Goal: Task Accomplishment & Management: Complete application form

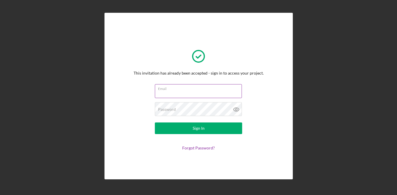
click at [222, 93] on input "Email" at bounding box center [198, 91] width 87 height 14
type input "[EMAIL_ADDRESS][DOMAIN_NAME]"
click at [155, 123] on button "Sign In" at bounding box center [198, 129] width 87 height 12
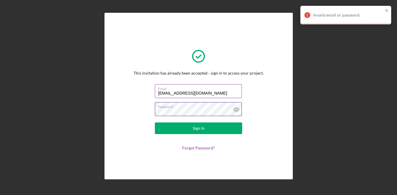
click at [155, 123] on button "Sign In" at bounding box center [198, 129] width 87 height 12
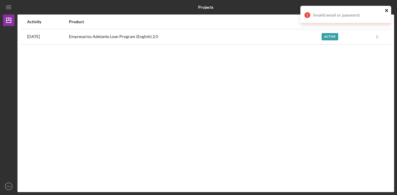
click at [385, 11] on icon "close" at bounding box center [386, 10] width 3 height 3
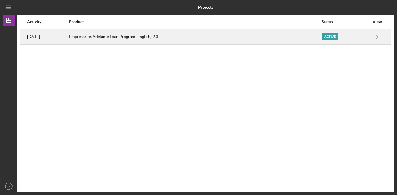
click at [362, 39] on div "Active" at bounding box center [345, 37] width 48 height 15
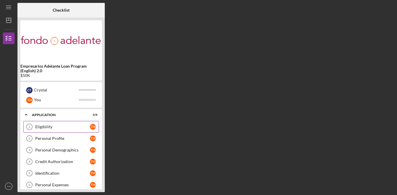
click at [86, 126] on div "Eligibility" at bounding box center [62, 127] width 55 height 5
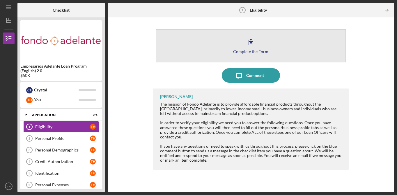
click at [238, 51] on div "Complete the Form" at bounding box center [250, 51] width 35 height 4
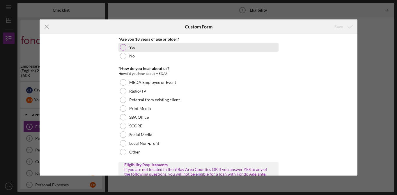
click at [143, 47] on div "Yes" at bounding box center [198, 47] width 160 height 9
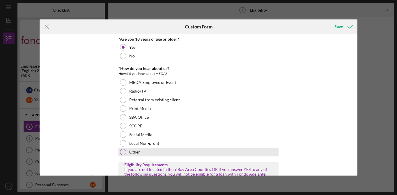
click at [135, 150] on label "Other" at bounding box center [134, 152] width 11 height 5
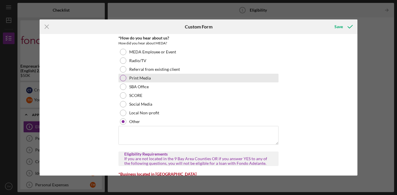
scroll to position [35, 0]
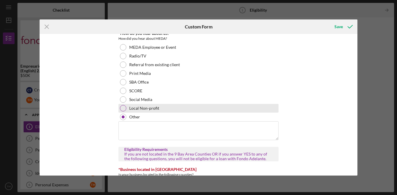
click at [169, 106] on div "Local Non-profit" at bounding box center [198, 108] width 160 height 9
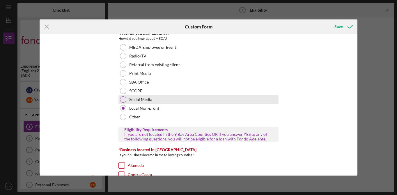
click at [166, 100] on div "Social Media" at bounding box center [198, 99] width 160 height 9
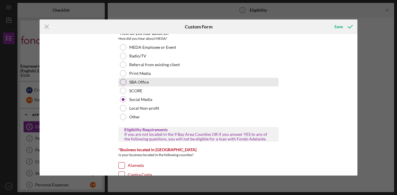
click at [163, 84] on div "SBA Office" at bounding box center [198, 82] width 160 height 9
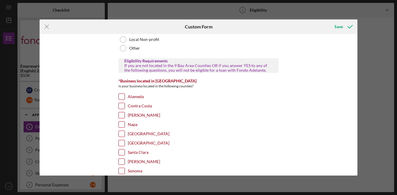
scroll to position [110, 0]
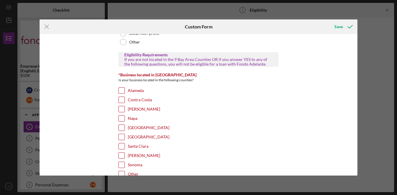
click at [137, 91] on label "Alameda" at bounding box center [136, 91] width 16 height 6
click at [124, 91] on input "Alameda" at bounding box center [122, 91] width 6 height 6
checkbox input "true"
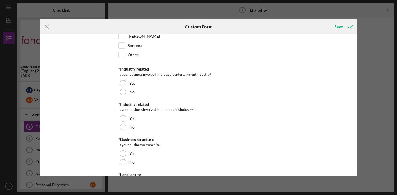
scroll to position [238, 0]
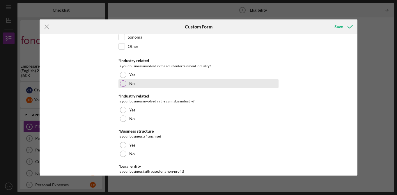
click at [129, 84] on label "No" at bounding box center [132, 83] width 6 height 5
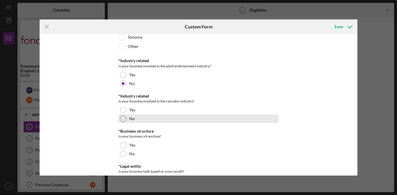
click at [128, 121] on div "No" at bounding box center [198, 119] width 160 height 9
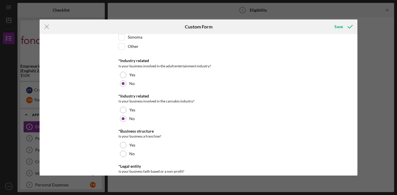
scroll to position [265, 0]
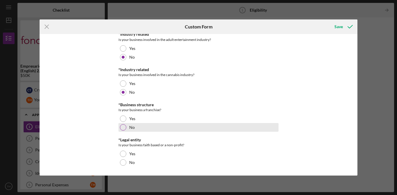
click at [129, 127] on label "No" at bounding box center [132, 127] width 6 height 5
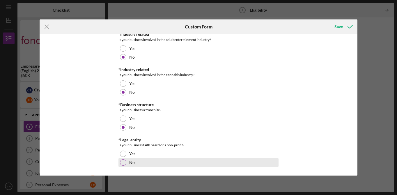
click at [126, 163] on div "No" at bounding box center [198, 162] width 160 height 9
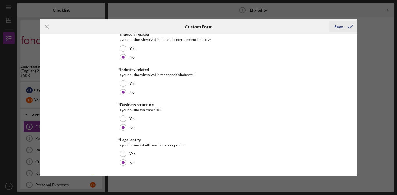
click at [340, 29] on div "Save" at bounding box center [338, 27] width 8 height 12
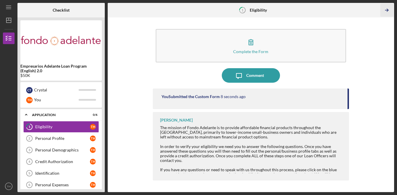
click at [388, 12] on icon "Icon/Table Pagination Arrow" at bounding box center [386, 10] width 13 height 13
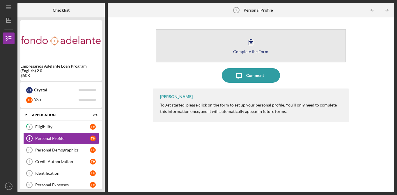
click at [282, 55] on button "Complete the Form Form" at bounding box center [251, 45] width 190 height 33
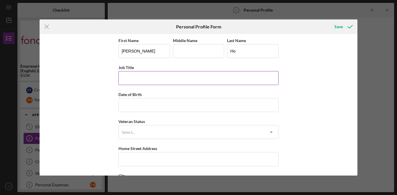
click at [187, 77] on input "Job Title" at bounding box center [198, 78] width 160 height 14
type input "Co- Owner"
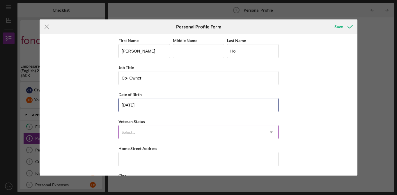
type input "[DATE]"
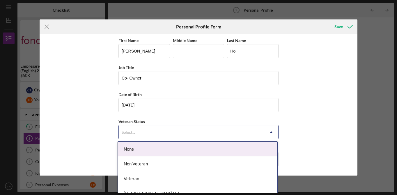
click at [172, 127] on div "Select..." at bounding box center [191, 132] width 145 height 13
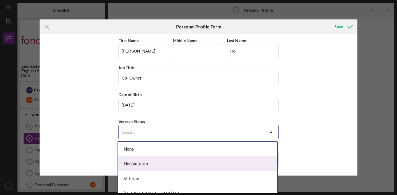
click at [176, 164] on div "Non Veteran" at bounding box center [197, 164] width 159 height 15
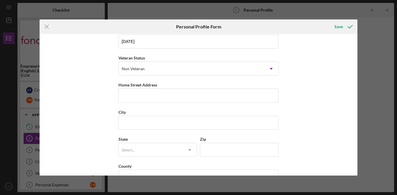
scroll to position [66, 0]
click at [194, 101] on div "First Name [PERSON_NAME] Middle Name Last Name Ho Job Title Co- Owner Date of B…" at bounding box center [198, 79] width 160 height 217
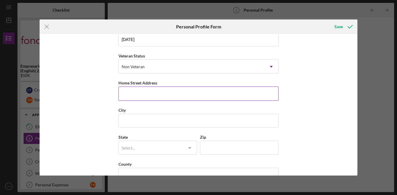
click at [196, 92] on input "Home Street Address" at bounding box center [198, 94] width 160 height 14
type input "[STREET_ADDRESS][PERSON_NAME]"
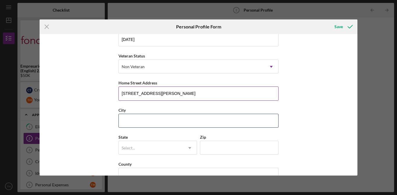
type input "San Leandro"
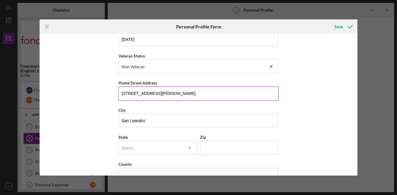
type input "CA"
type input "94578"
type input "[GEOGRAPHIC_DATA]"
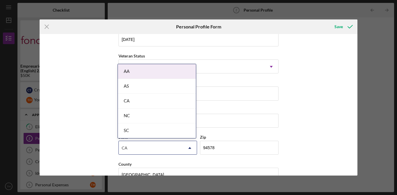
click at [167, 101] on div "CA" at bounding box center [157, 101] width 78 height 15
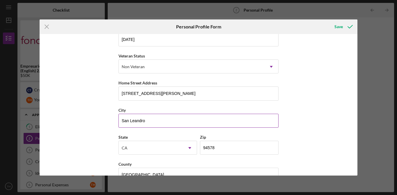
scroll to position [81, 0]
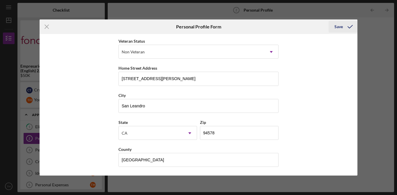
click at [340, 29] on div "Save" at bounding box center [338, 27] width 8 height 12
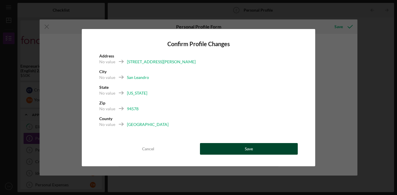
click at [257, 145] on button "Save" at bounding box center [249, 149] width 98 height 12
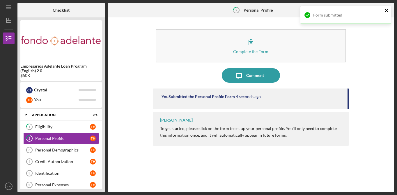
click at [387, 11] on icon "close" at bounding box center [386, 10] width 4 height 5
click at [387, 11] on div "Form submitted" at bounding box center [345, 18] width 93 height 26
click at [387, 11] on polyline "button" at bounding box center [386, 10] width 1 height 3
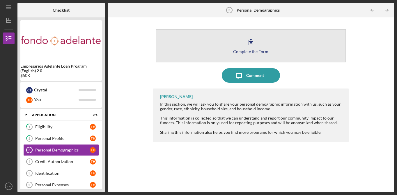
click at [296, 46] on button "Complete the Form Form" at bounding box center [251, 45] width 190 height 33
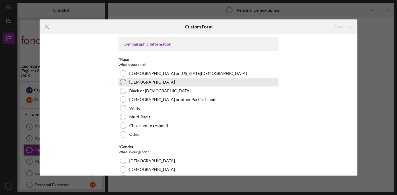
click at [136, 83] on label "[DEMOGRAPHIC_DATA]" at bounding box center [152, 82] width 46 height 5
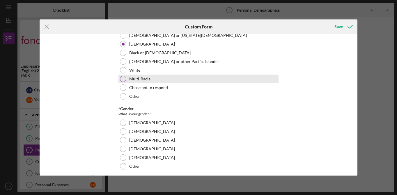
scroll to position [43, 0]
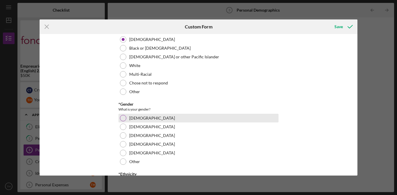
click at [141, 117] on label "[DEMOGRAPHIC_DATA]" at bounding box center [152, 118] width 46 height 5
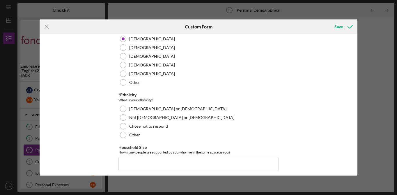
scroll to position [125, 0]
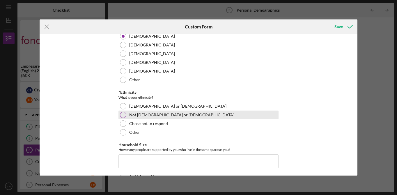
click at [153, 115] on label "Not [DEMOGRAPHIC_DATA] or [DEMOGRAPHIC_DATA]" at bounding box center [181, 115] width 105 height 5
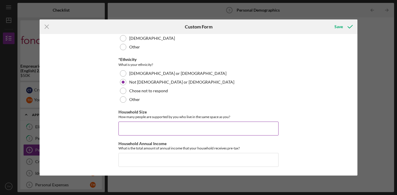
click at [158, 131] on input "Household Size" at bounding box center [198, 129] width 160 height 14
type input "3"
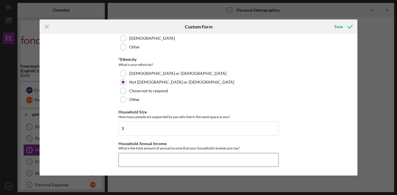
click at [151, 162] on input "Household Annual Income" at bounding box center [198, 160] width 160 height 14
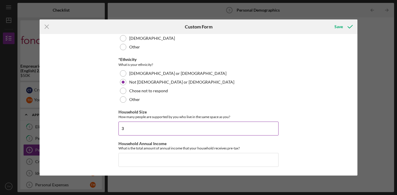
click at [152, 132] on input "3" at bounding box center [198, 129] width 160 height 14
type input "1"
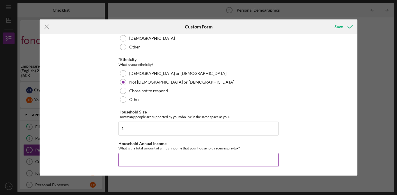
click at [160, 162] on input "Household Annual Income" at bounding box center [198, 160] width 160 height 14
type input "$56,000"
click at [331, 27] on button "Save" at bounding box center [342, 27] width 29 height 12
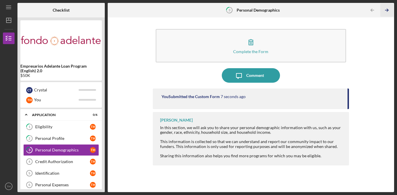
click at [386, 10] on icon "Icon/Table Pagination Arrow" at bounding box center [386, 10] width 13 height 13
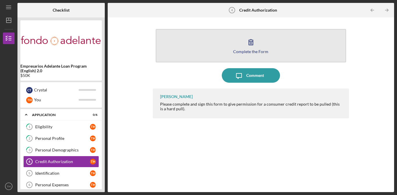
click at [245, 42] on icon "button" at bounding box center [250, 42] width 15 height 15
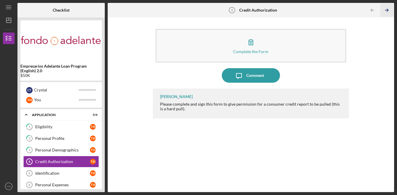
click at [388, 9] on icon "Icon/Table Pagination Arrow" at bounding box center [386, 10] width 13 height 13
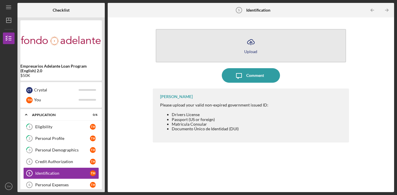
click at [274, 57] on button "Icon/Upload Upload" at bounding box center [251, 45] width 190 height 33
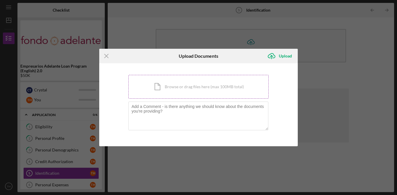
click at [222, 93] on div "Icon/Document Browse or drag files here (max 100MB total) Tap to choose files o…" at bounding box center [198, 87] width 140 height 24
click at [109, 57] on icon "Icon/Menu Close" at bounding box center [106, 56] width 15 height 15
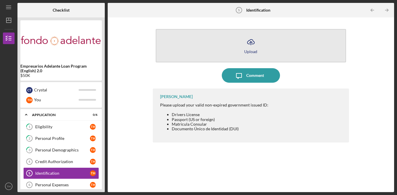
click at [247, 56] on button "Icon/Upload Upload" at bounding box center [251, 45] width 190 height 33
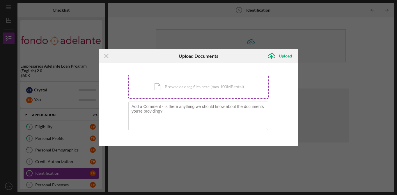
click at [185, 79] on div "Icon/Document Browse or drag files here (max 100MB total) Tap to choose files o…" at bounding box center [198, 87] width 140 height 24
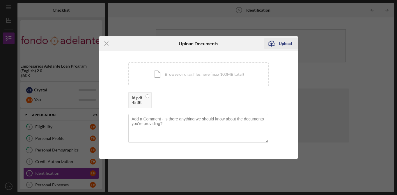
click at [287, 44] on div "Upload" at bounding box center [284, 44] width 13 height 12
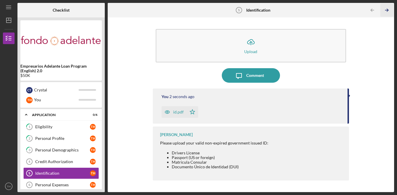
click at [389, 10] on icon "Icon/Table Pagination Arrow" at bounding box center [386, 10] width 13 height 13
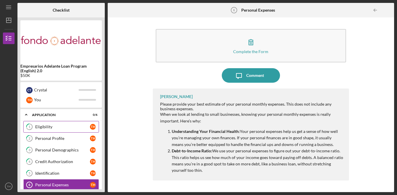
scroll to position [7, 0]
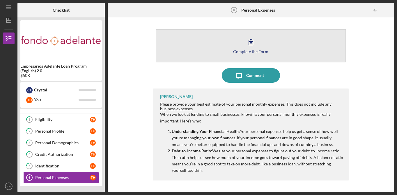
click at [223, 46] on button "Complete the Form Form" at bounding box center [251, 45] width 190 height 33
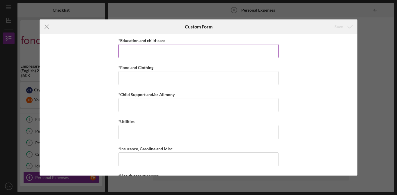
click at [221, 50] on input "*Education and child-care" at bounding box center [198, 51] width 160 height 14
type input "$0"
click at [247, 159] on input "*Insurance, Gasoline and Misc." at bounding box center [198, 160] width 160 height 14
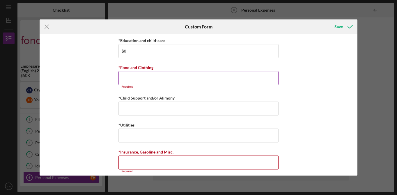
click at [225, 82] on input "*Food and Clothing" at bounding box center [198, 78] width 160 height 14
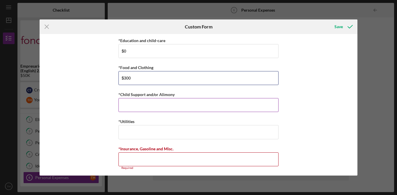
type input "$300"
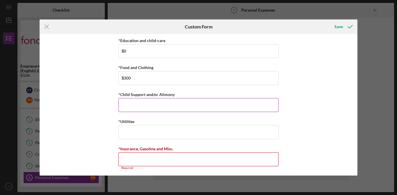
click at [213, 107] on input "*Child Support and/or Alimony" at bounding box center [198, 105] width 160 height 14
type input "$0"
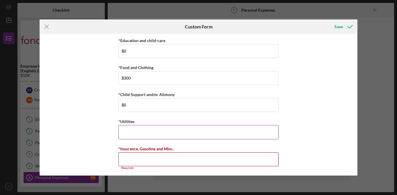
click at [144, 136] on input "*Utilities" at bounding box center [198, 132] width 160 height 14
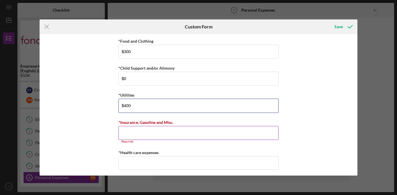
scroll to position [35, 0]
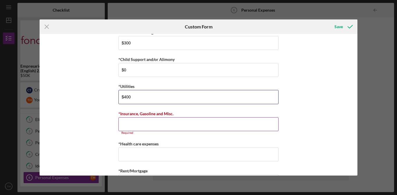
type input "$400"
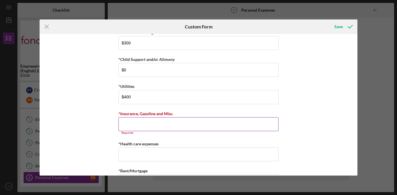
click at [166, 118] on input "*Insurance, Gasoline and Misc." at bounding box center [198, 124] width 160 height 14
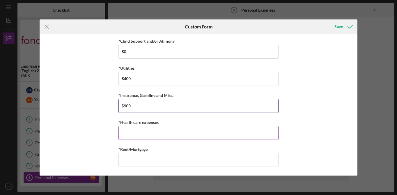
type input "$900"
click at [199, 132] on input "*Health care expenses" at bounding box center [198, 133] width 160 height 14
type input "$0"
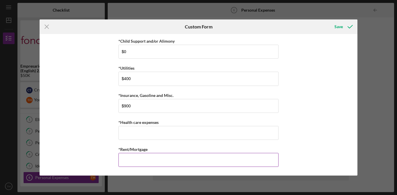
click at [193, 162] on input "*Rent/Mortgage" at bounding box center [198, 160] width 160 height 14
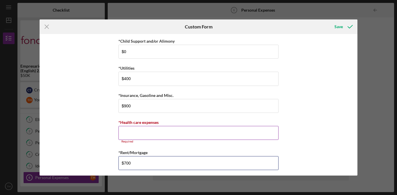
type input "$700"
click at [187, 134] on input "*Health care expenses" at bounding box center [198, 133] width 160 height 14
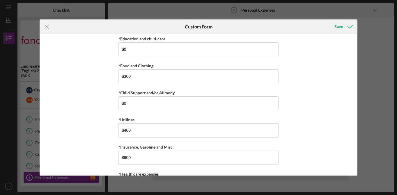
scroll to position [0, 0]
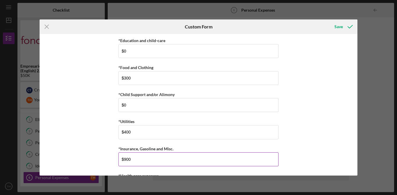
type input "$0"
click at [197, 163] on input "$900" at bounding box center [198, 160] width 160 height 14
type input "$9"
type input "$800"
click at [341, 25] on div "Save" at bounding box center [338, 27] width 8 height 12
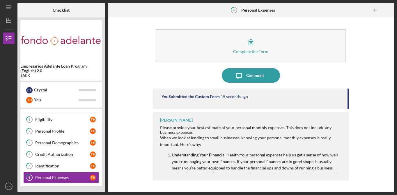
click at [249, 142] on p "When we look at lending to small businesses, knowing your personal monthly expe…" at bounding box center [251, 141] width 183 height 13
click at [383, 10] on div at bounding box center [388, 10] width 12 height 12
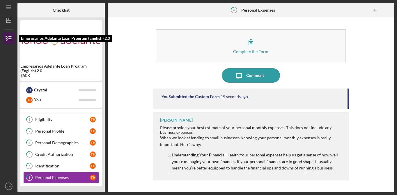
click at [7, 38] on polyline "button" at bounding box center [6, 38] width 1 height 1
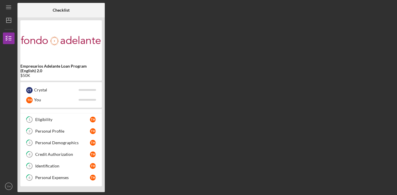
click at [67, 43] on img at bounding box center [60, 40] width 81 height 35
click at [11, 9] on icon "Icon/Menu" at bounding box center [8, 7] width 13 height 13
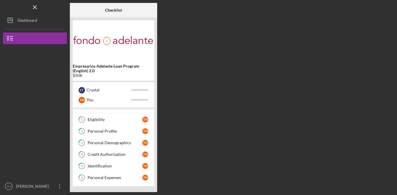
click at [11, 9] on div "Logo-Reversed Created with Sketch. Icon/Menu Close" at bounding box center [35, 7] width 64 height 15
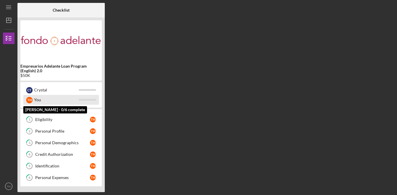
click at [48, 97] on div "You" at bounding box center [56, 100] width 44 height 10
